Goal: Submit feedback/report problem

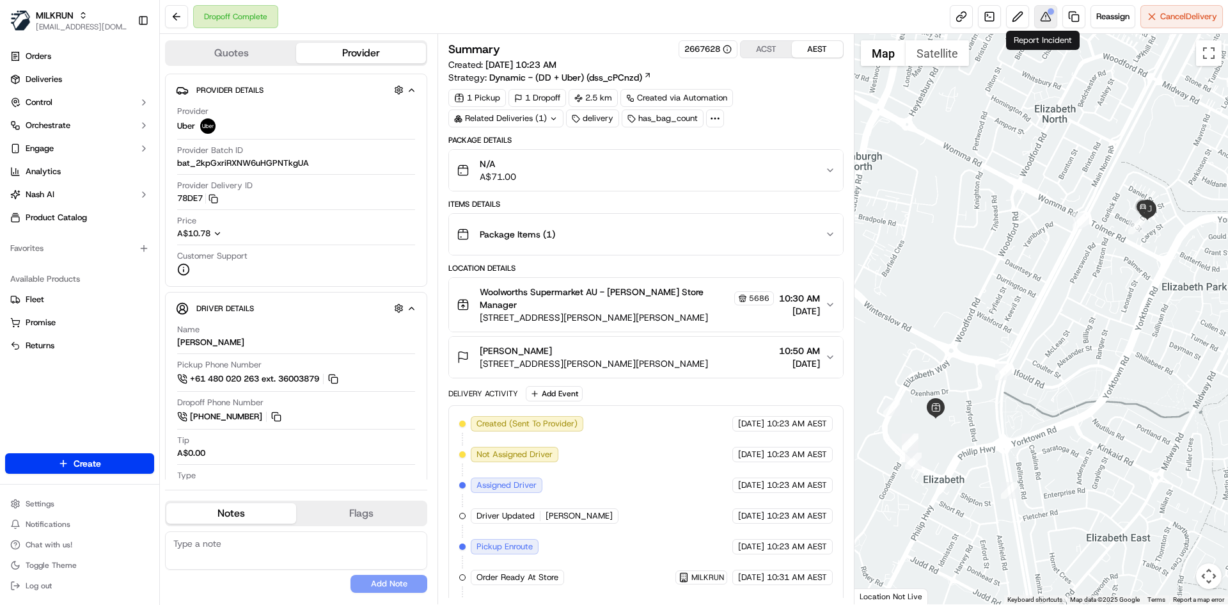
click at [1043, 22] on button at bounding box center [1046, 16] width 23 height 23
